Goal: Task Accomplishment & Management: Use online tool/utility

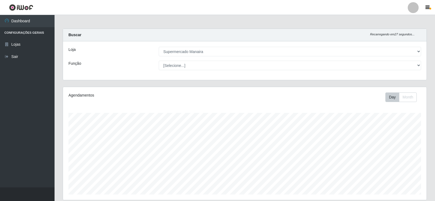
select select "443"
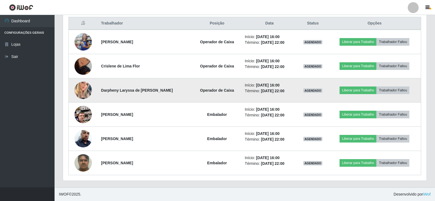
scroll to position [113, 363]
click at [353, 89] on button "Liberar para Trabalho" at bounding box center [357, 91] width 37 height 8
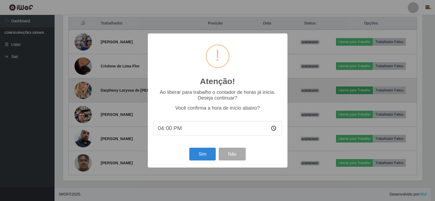
scroll to position [113, 361]
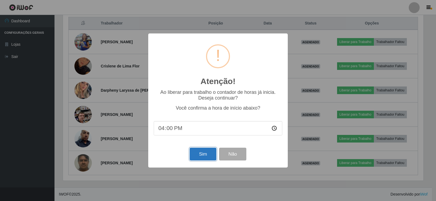
click at [200, 155] on button "Sim" at bounding box center [203, 154] width 26 height 13
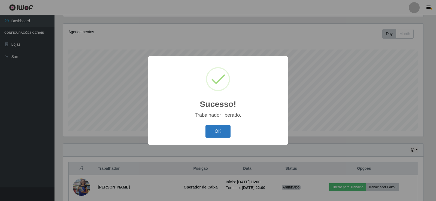
click at [225, 129] on button "OK" at bounding box center [218, 131] width 25 height 13
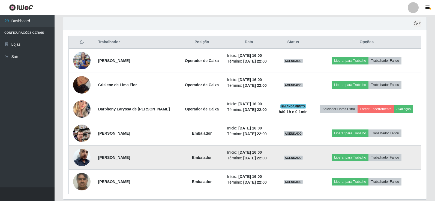
scroll to position [200, 0]
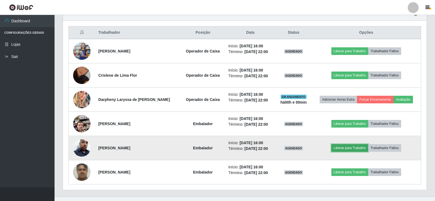
click at [347, 146] on button "Liberar para Trabalho" at bounding box center [349, 148] width 37 height 8
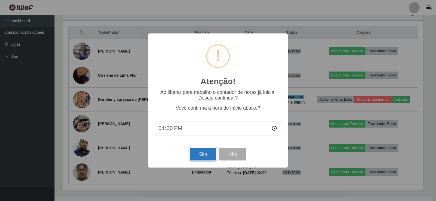
click at [198, 153] on button "Sim" at bounding box center [203, 154] width 26 height 13
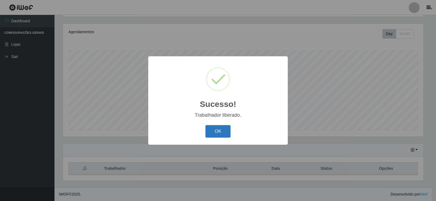
click at [215, 134] on button "OK" at bounding box center [218, 131] width 25 height 13
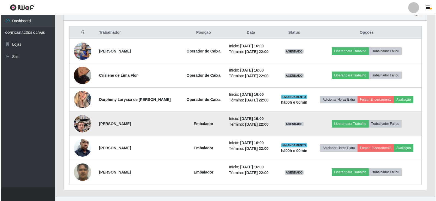
scroll to position [173, 0]
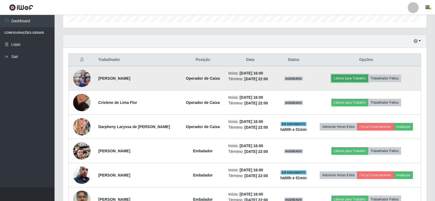
click at [357, 78] on button "Liberar para Trabalho" at bounding box center [349, 79] width 37 height 8
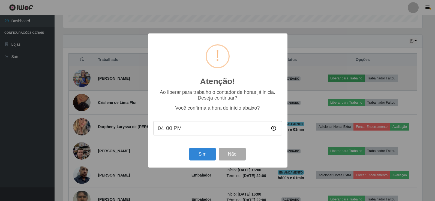
scroll to position [113, 361]
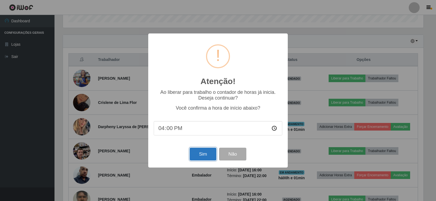
click at [201, 153] on button "Sim" at bounding box center [203, 154] width 26 height 13
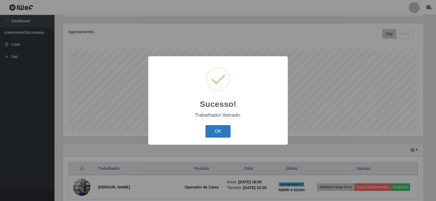
click at [218, 135] on button "OK" at bounding box center [218, 131] width 25 height 13
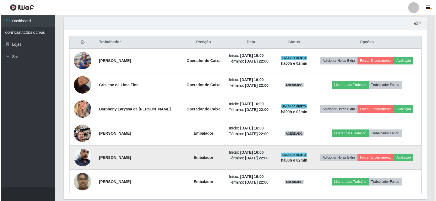
scroll to position [200, 0]
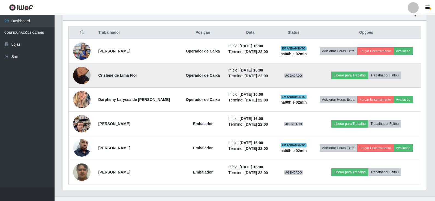
click at [80, 72] on img at bounding box center [81, 75] width 17 height 31
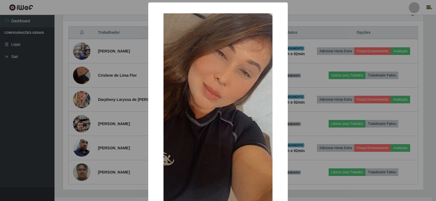
click at [211, 59] on img at bounding box center [218, 110] width 109 height 194
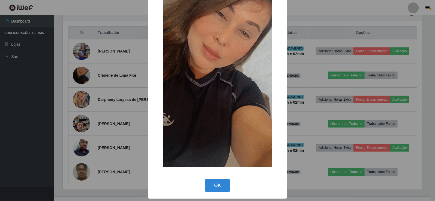
scroll to position [40, 0]
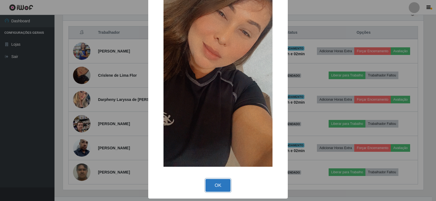
click at [219, 187] on button "OK" at bounding box center [218, 185] width 25 height 13
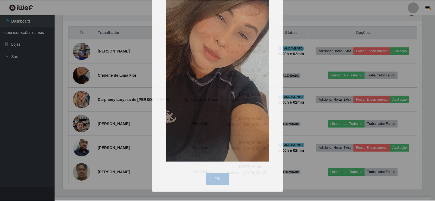
scroll to position [113, 363]
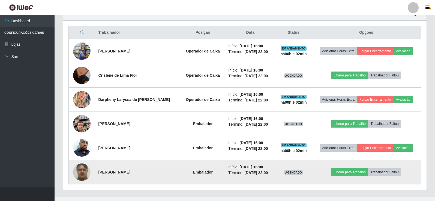
click at [80, 172] on img at bounding box center [81, 172] width 17 height 23
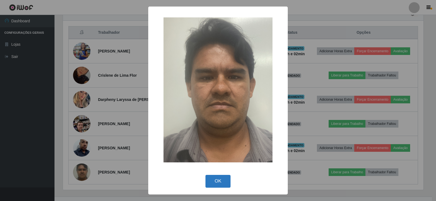
click at [223, 181] on button "OK" at bounding box center [218, 181] width 25 height 13
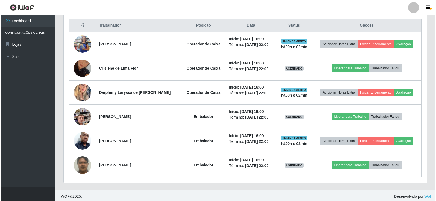
scroll to position [209, 0]
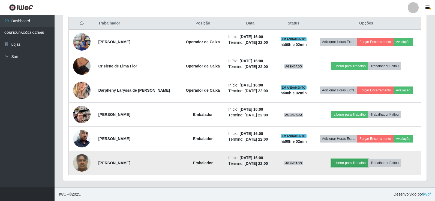
click at [345, 160] on button "Liberar para Trabalho" at bounding box center [349, 163] width 37 height 8
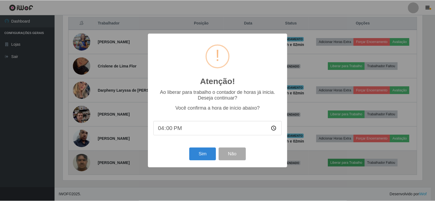
scroll to position [113, 361]
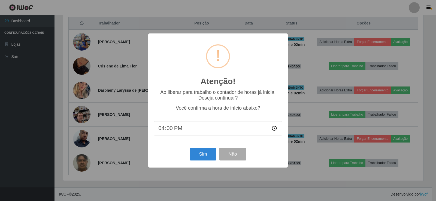
click at [250, 180] on div "Atenção! × Ao liberar para trabalho o contador de horas já inicia. Deseja conti…" at bounding box center [218, 100] width 436 height 201
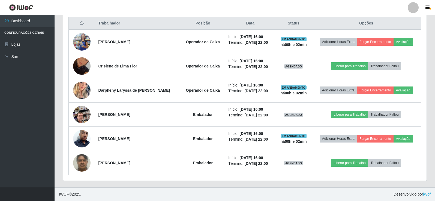
scroll to position [113, 363]
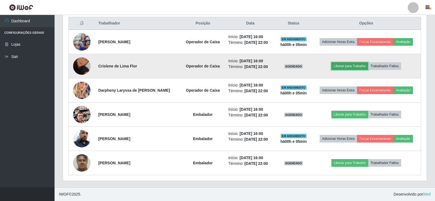
click at [346, 66] on button "Liberar para Trabalho" at bounding box center [349, 66] width 37 height 8
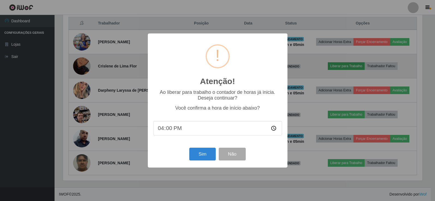
scroll to position [113, 361]
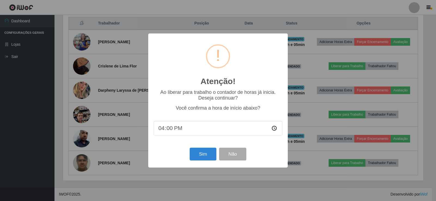
click at [171, 129] on input "16:00" at bounding box center [218, 128] width 129 height 14
type input "16:06"
click at [201, 155] on button "Sim" at bounding box center [203, 154] width 26 height 13
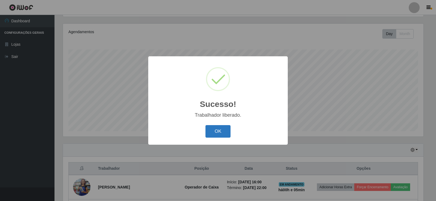
click at [224, 127] on button "OK" at bounding box center [218, 131] width 25 height 13
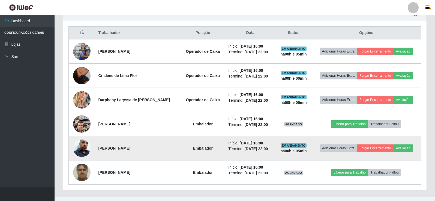
scroll to position [200, 0]
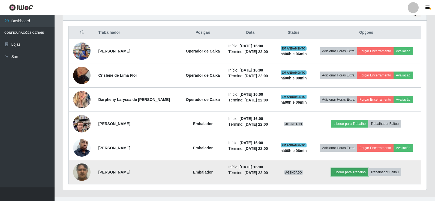
click at [351, 170] on button "Liberar para Trabalho" at bounding box center [349, 173] width 37 height 8
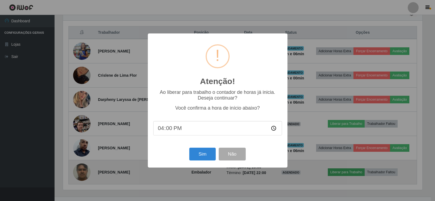
scroll to position [113, 361]
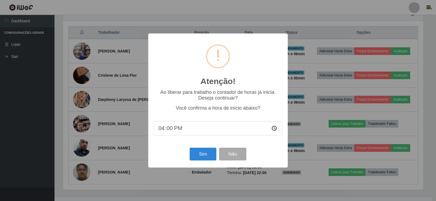
click at [168, 129] on input "16:00" at bounding box center [218, 128] width 129 height 14
type input "16:07"
click at [208, 158] on button "Sim" at bounding box center [203, 154] width 26 height 13
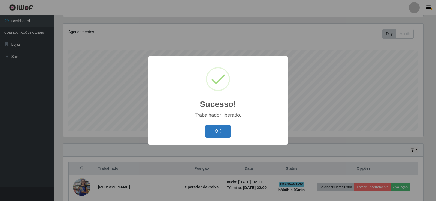
click at [226, 132] on button "OK" at bounding box center [218, 131] width 25 height 13
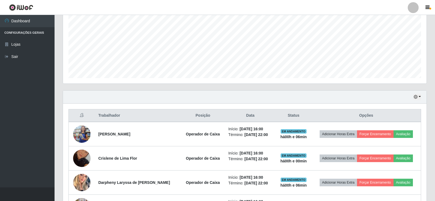
scroll to position [164, 0]
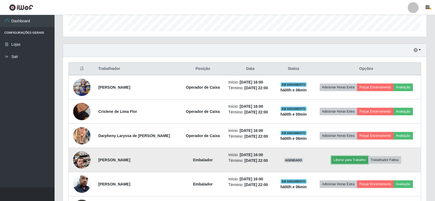
click at [344, 158] on button "Liberar para Trabalho" at bounding box center [349, 160] width 37 height 8
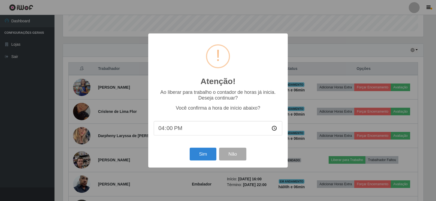
click at [171, 129] on input "16:00" at bounding box center [218, 128] width 129 height 14
type input "16:07"
click at [207, 153] on button "Sim" at bounding box center [203, 154] width 26 height 13
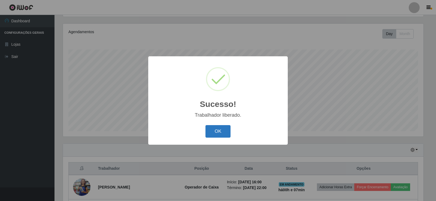
click at [215, 132] on button "OK" at bounding box center [218, 131] width 25 height 13
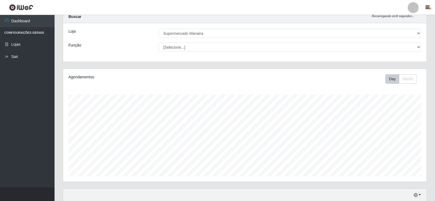
scroll to position [0, 0]
